Goal: Information Seeking & Learning: Find specific fact

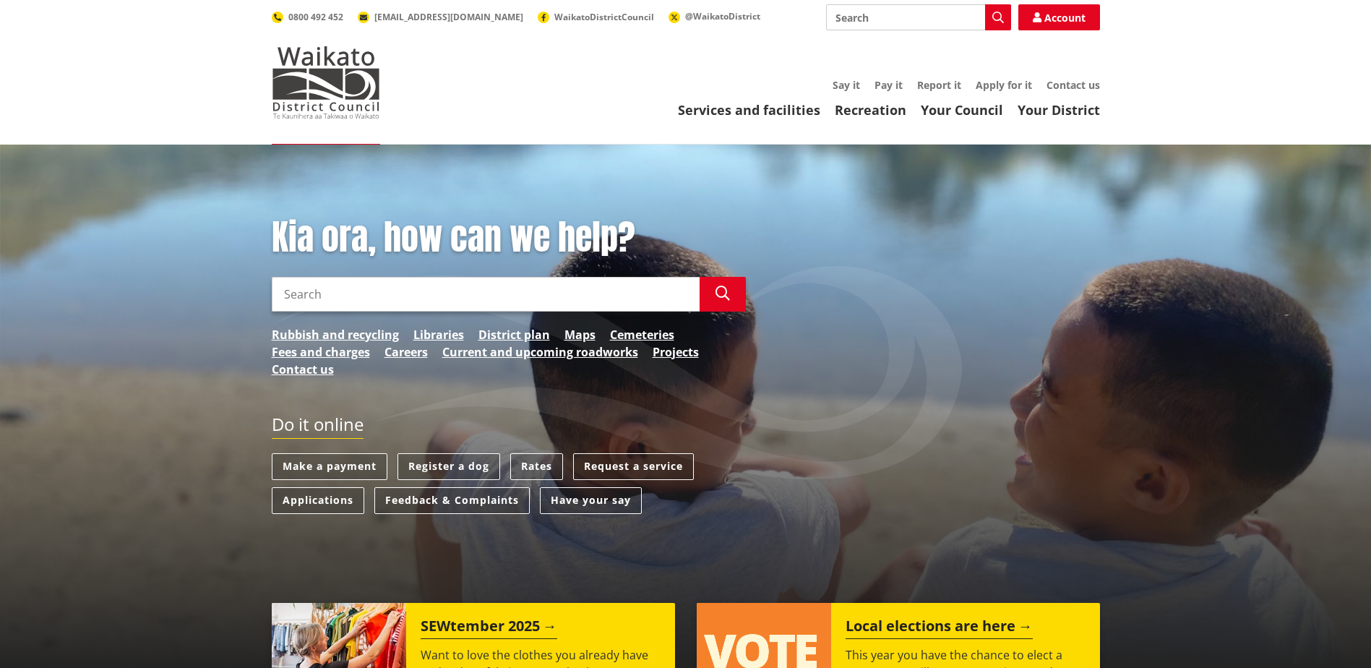
click at [528, 297] on input "Search" at bounding box center [486, 294] width 428 height 35
type input "port waikato flood"
click at [712, 301] on button "Search" at bounding box center [723, 294] width 46 height 35
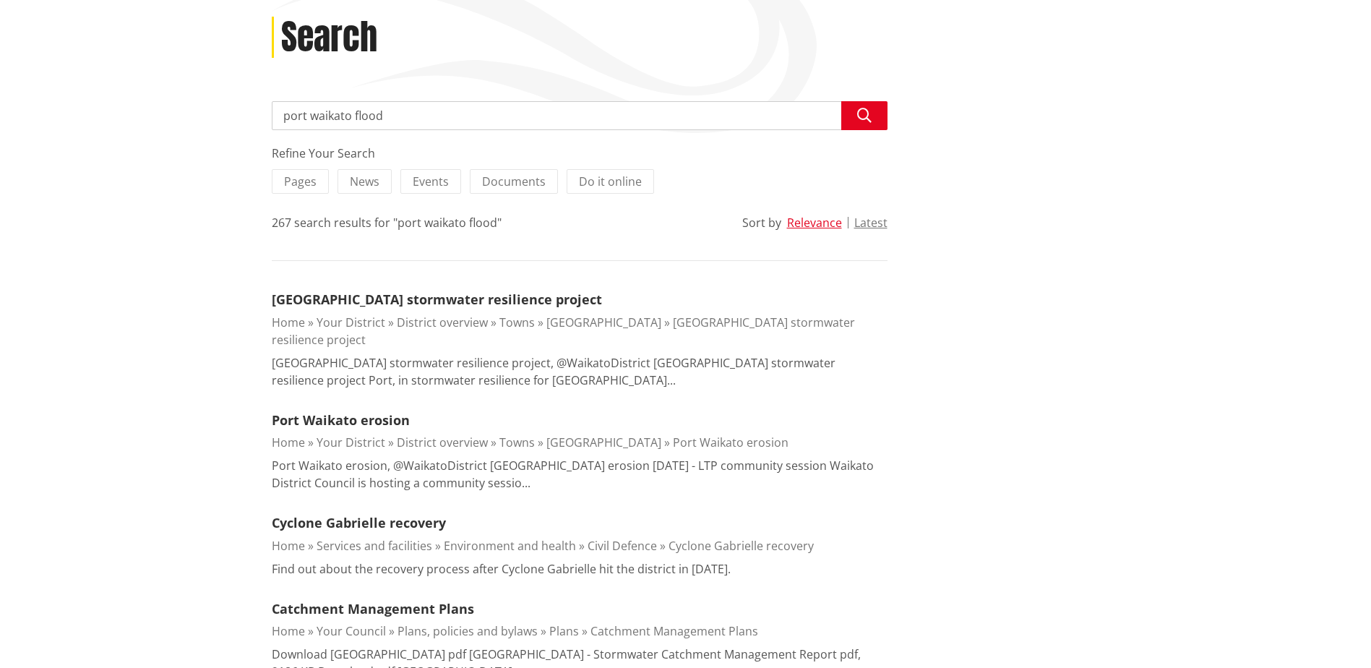
scroll to position [145, 0]
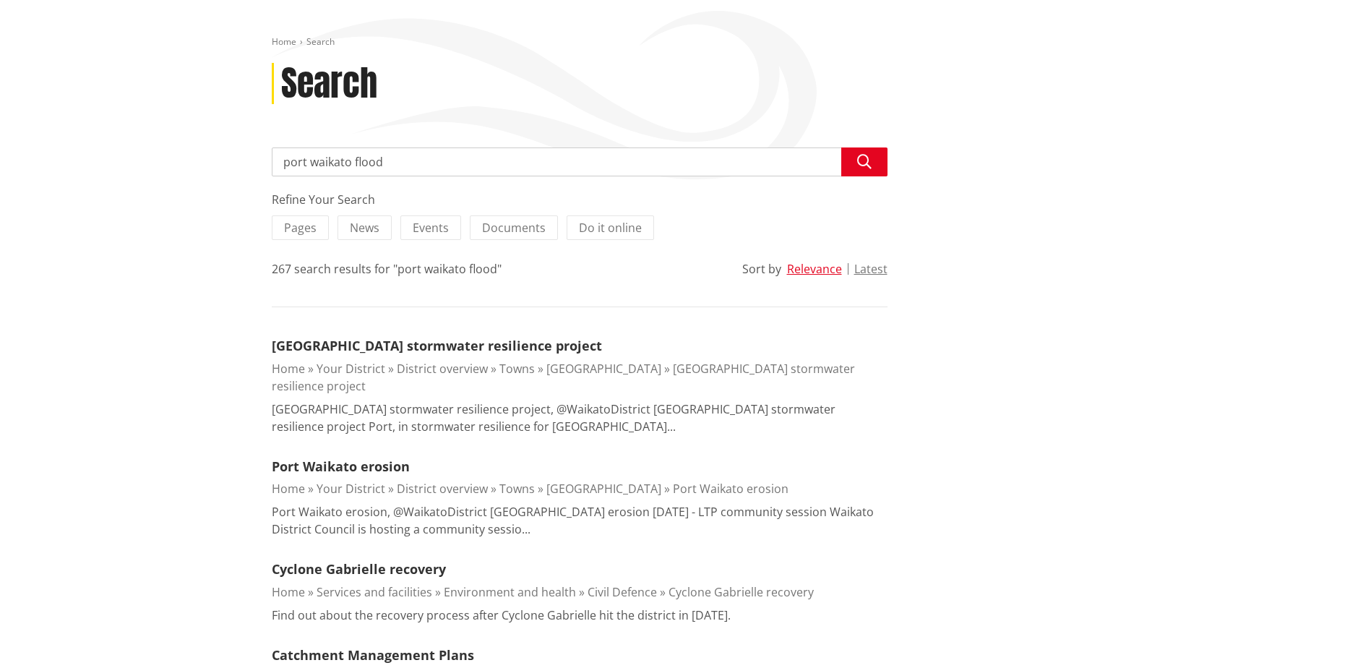
drag, startPoint x: 393, startPoint y: 160, endPoint x: 163, endPoint y: 173, distance: 230.9
type input "[PERSON_NAME]"
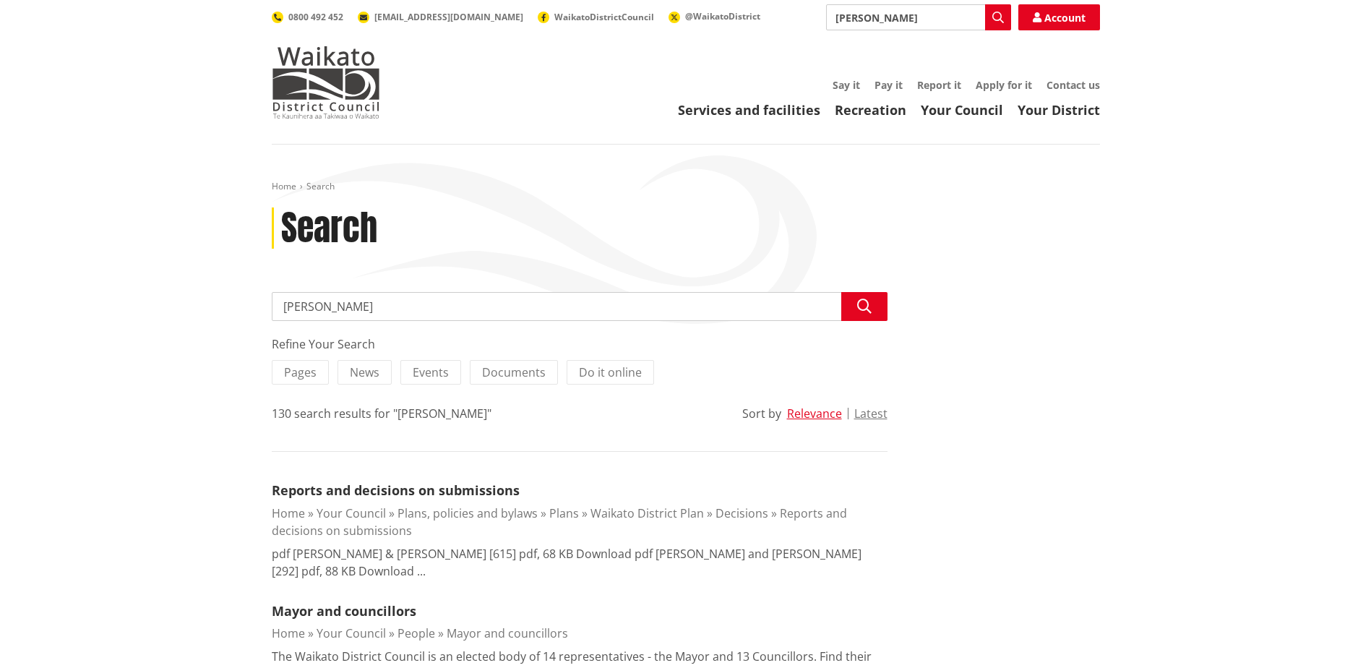
click at [351, 306] on input "[PERSON_NAME]" at bounding box center [580, 306] width 616 height 29
type input "[PERSON_NAME]""
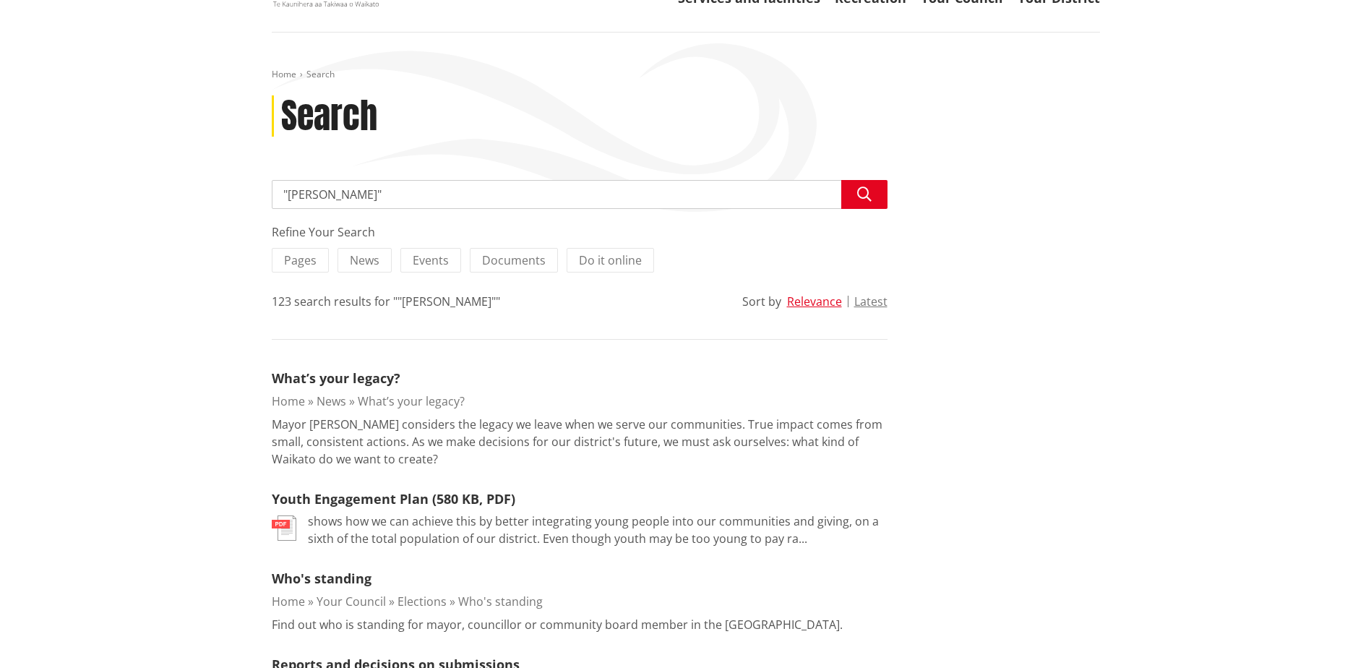
scroll to position [145, 0]
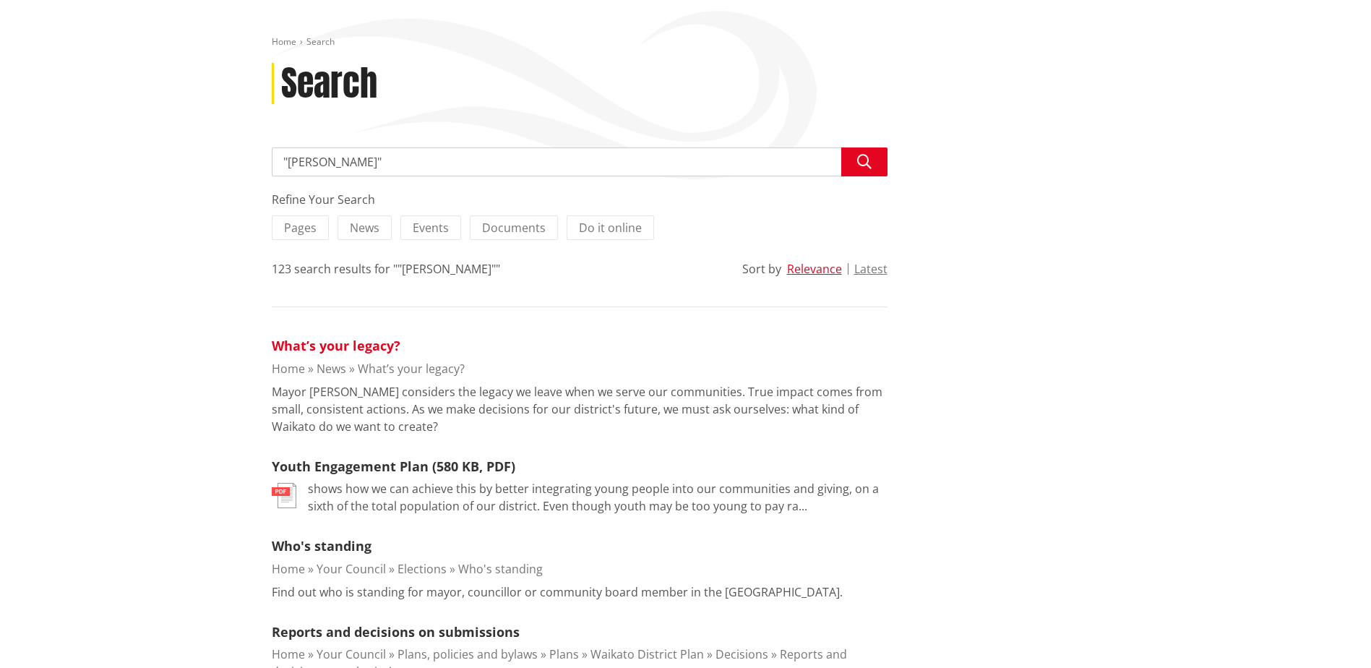
click at [353, 347] on link "What’s your legacy?" at bounding box center [336, 345] width 129 height 17
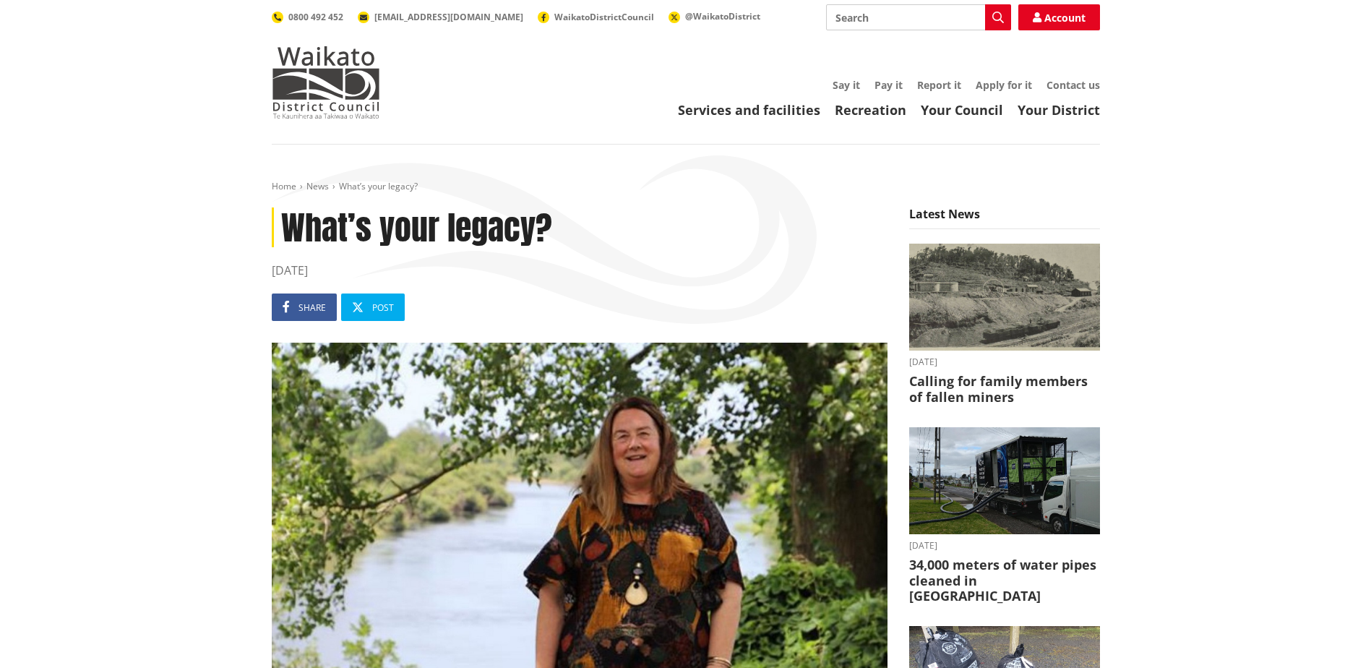
click at [846, 16] on input "Search" at bounding box center [918, 17] width 185 height 26
paste input "Coroner’s Inquiry into the death of Mr [PERSON_NAME]"
type input "Coroner’s Inquiry into the death of Mr [PERSON_NAME]"
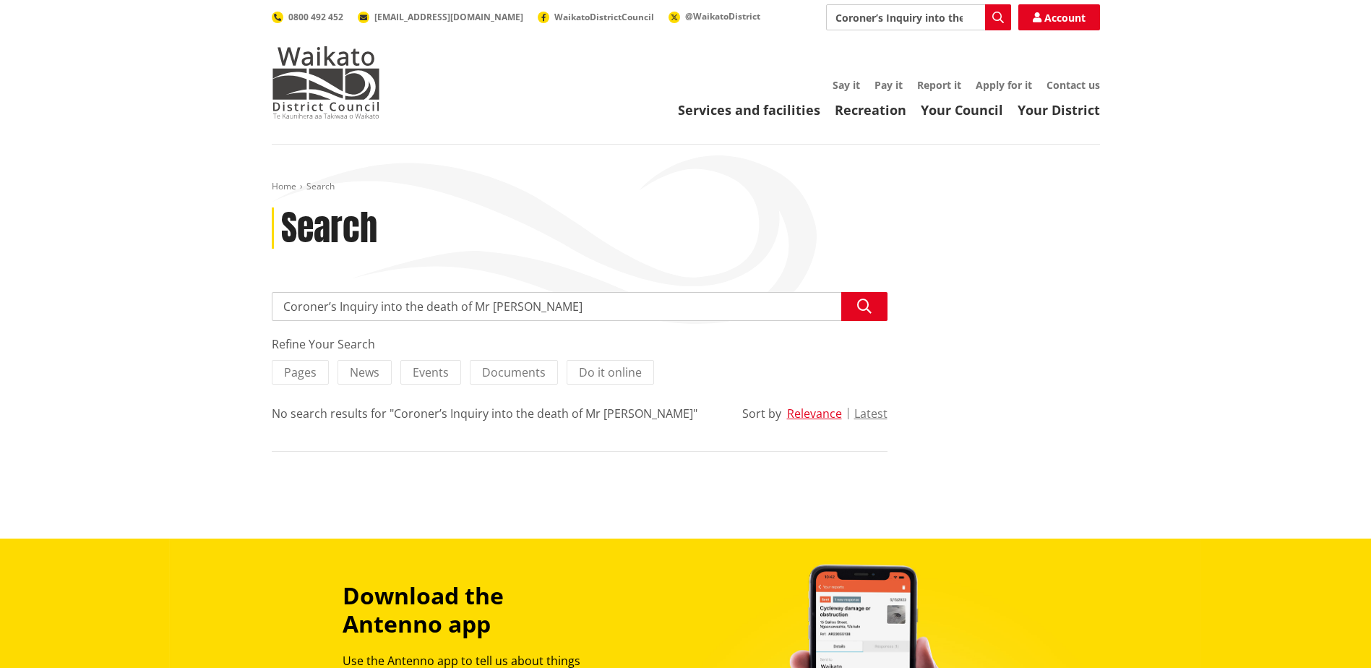
drag, startPoint x: 373, startPoint y: 308, endPoint x: 382, endPoint y: 307, distance: 8.7
click at [381, 307] on input "Coroner’s Inquiry into the death of Mr [PERSON_NAME]" at bounding box center [580, 306] width 616 height 29
type input "Coroner’s Inquiry"
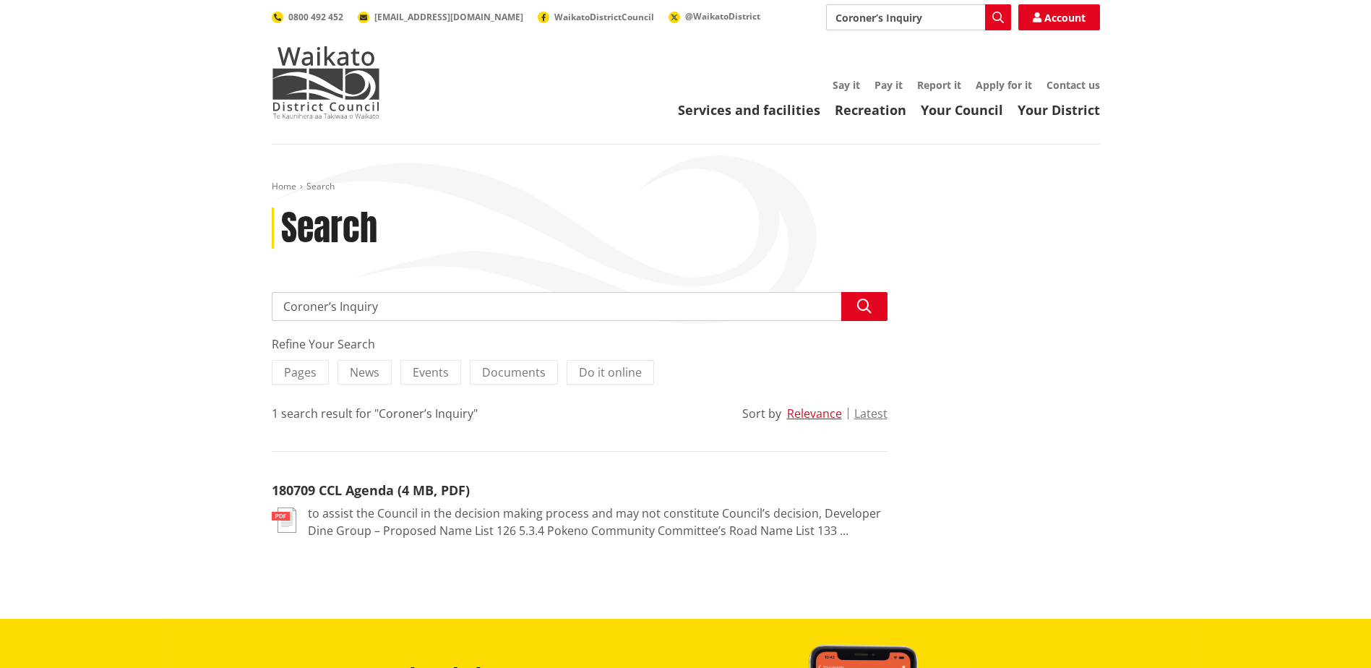
click at [327, 303] on input "Coroner’s Inquiry" at bounding box center [580, 306] width 616 height 29
type input "Coroner Inquiry"
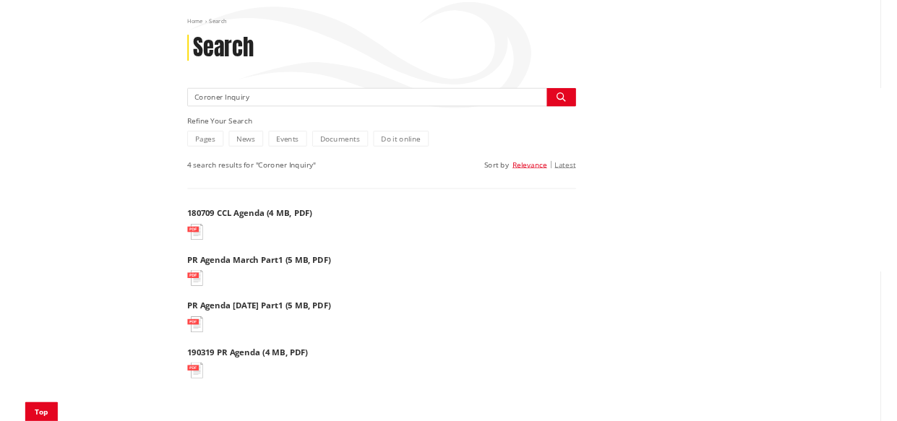
scroll to position [217, 0]
